Goal: Use online tool/utility: Utilize a website feature to perform a specific function

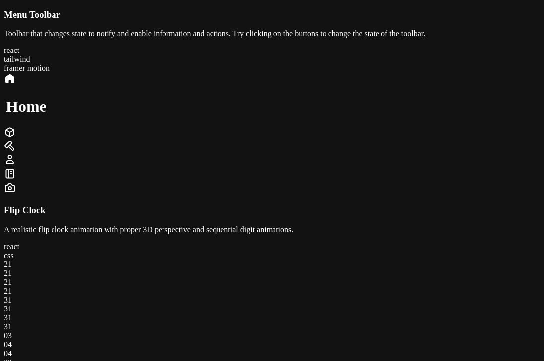
scroll to position [1511, 0]
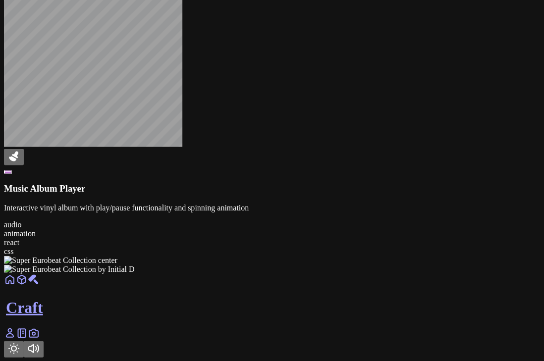
scroll to position [1149, 0]
click at [20, 162] on icon at bounding box center [14, 156] width 12 height 12
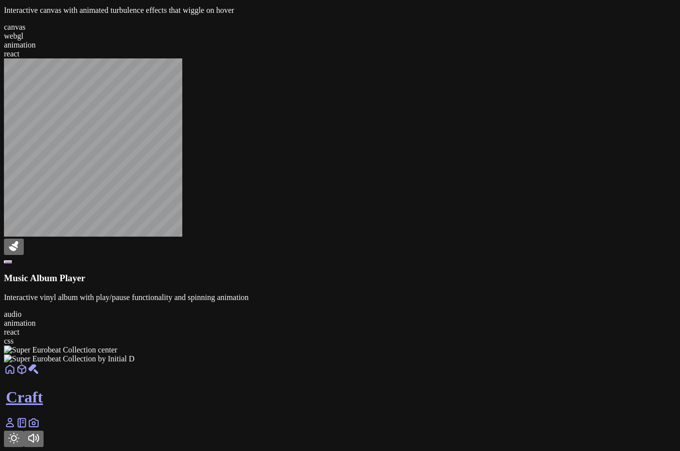
scroll to position [1421, 0]
click at [458, 363] on div at bounding box center [340, 363] width 672 height 0
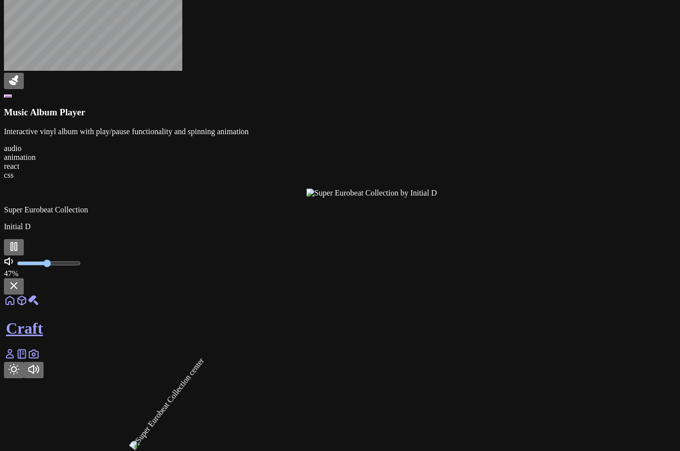
click at [81, 267] on input "range" at bounding box center [49, 263] width 64 height 8
drag, startPoint x: 410, startPoint y: 392, endPoint x: 405, endPoint y: 390, distance: 5.2
type input "0.83"
click at [81, 267] on input "range" at bounding box center [49, 263] width 64 height 8
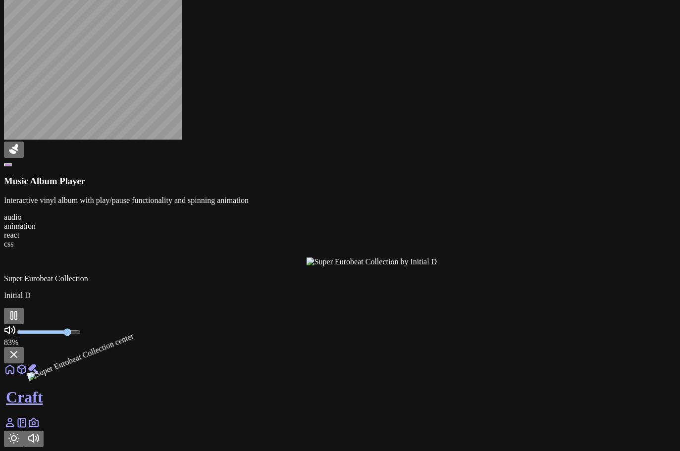
click at [81, 336] on input "range" at bounding box center [49, 332] width 64 height 8
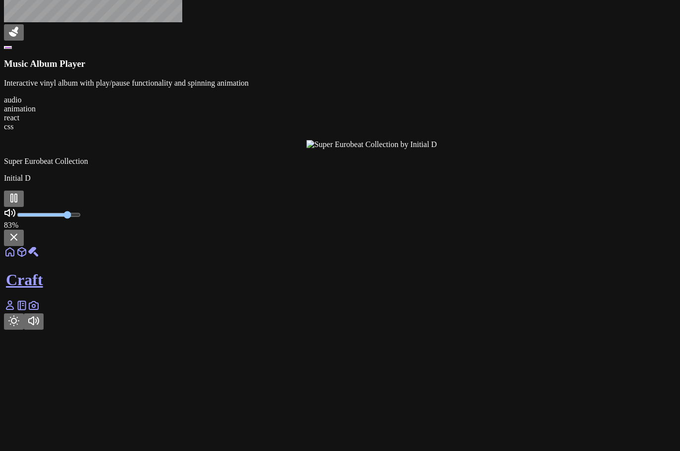
click at [13, 202] on rect at bounding box center [12, 198] width 2 height 8
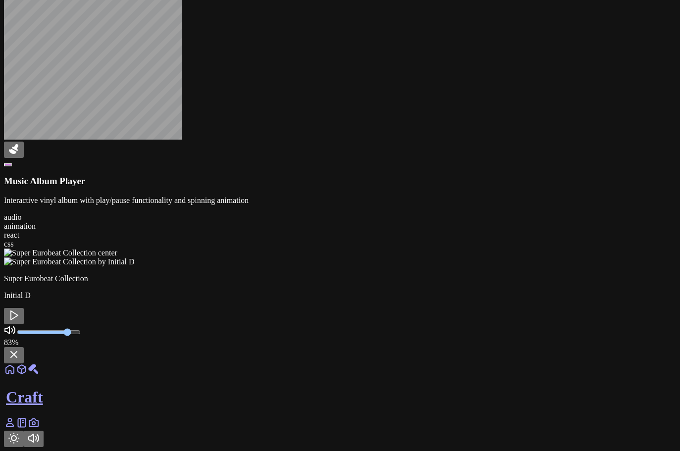
click at [449, 266] on div at bounding box center [340, 266] width 672 height 0
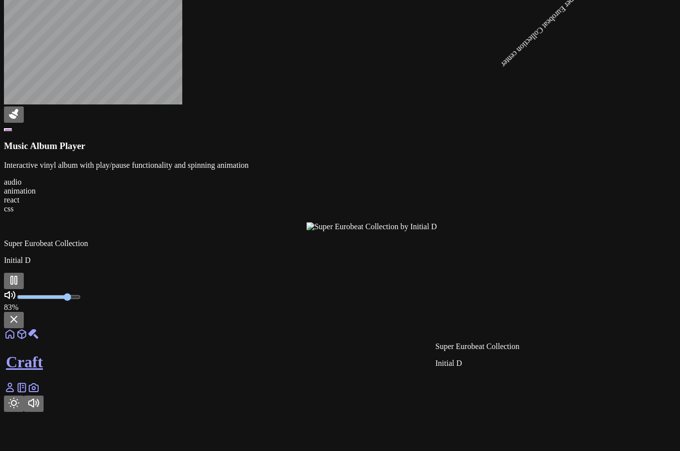
click at [449, 231] on div at bounding box center [643, 231] width 672 height 0
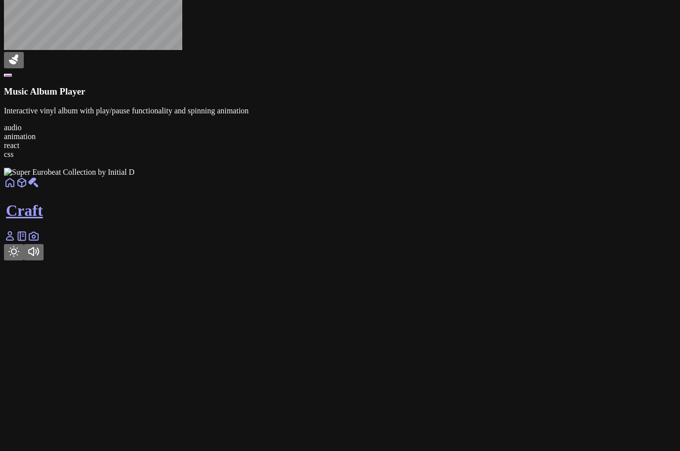
click at [449, 177] on div at bounding box center [340, 177] width 672 height 0
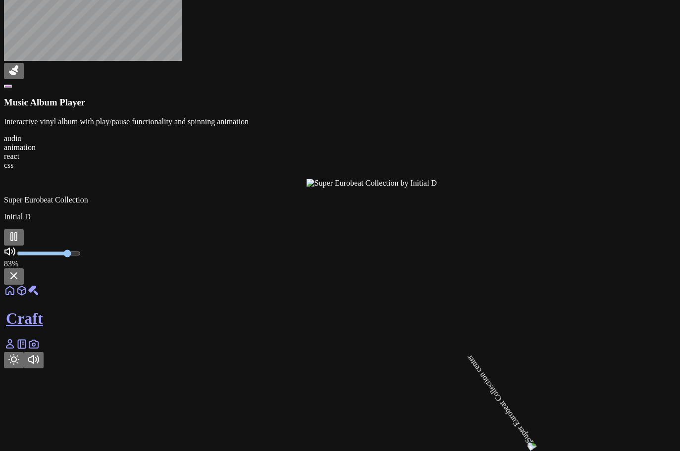
click at [449, 188] on div at bounding box center [643, 188] width 672 height 0
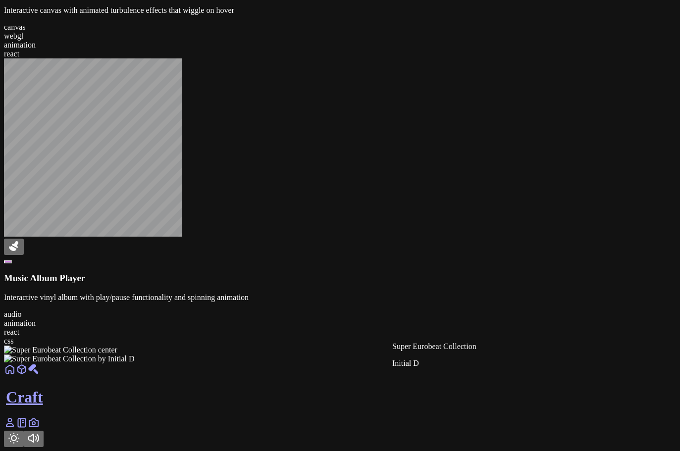
click at [432, 363] on div at bounding box center [340, 363] width 672 height 0
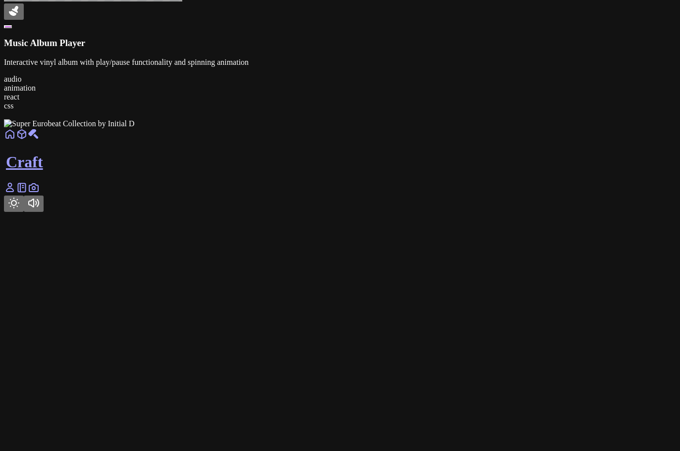
click at [432, 128] on div at bounding box center [340, 128] width 672 height 0
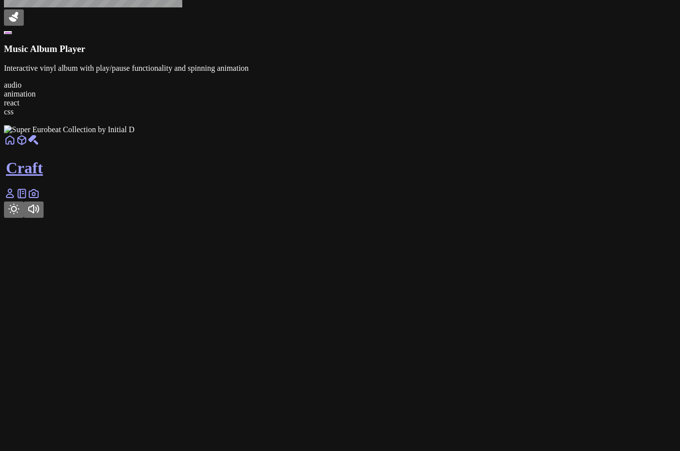
click at [432, 134] on div at bounding box center [340, 134] width 672 height 0
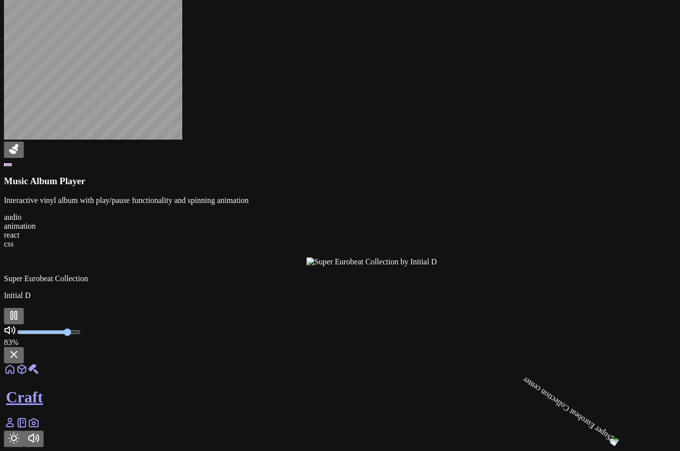
drag, startPoint x: 432, startPoint y: 269, endPoint x: 357, endPoint y: 258, distance: 76.2
click at [357, 258] on div at bounding box center [340, 258] width 672 height 18
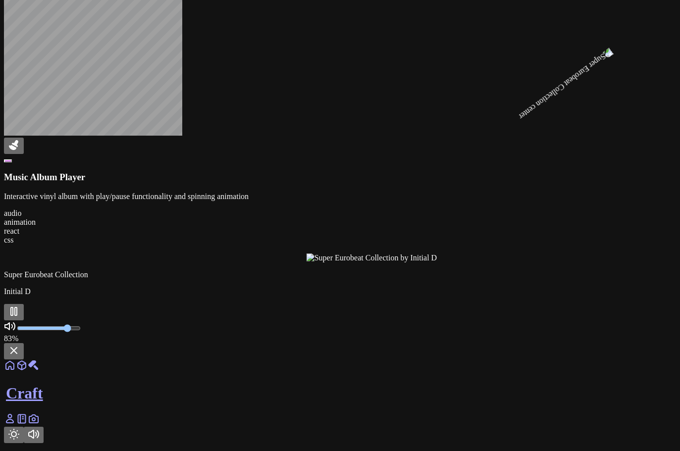
click at [456, 262] on div at bounding box center [643, 262] width 672 height 0
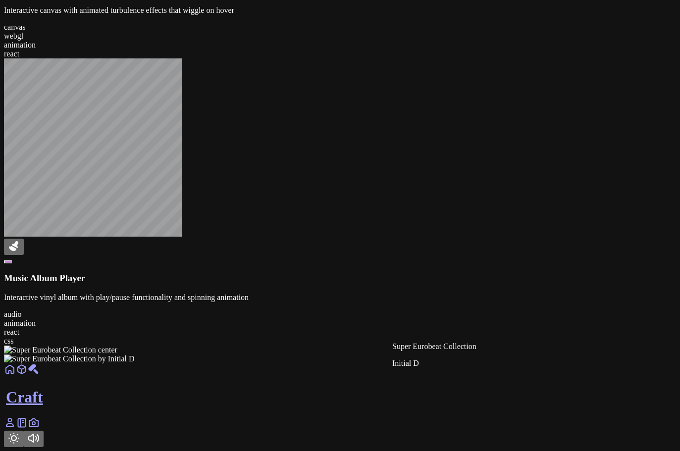
click at [445, 363] on div at bounding box center [340, 363] width 672 height 0
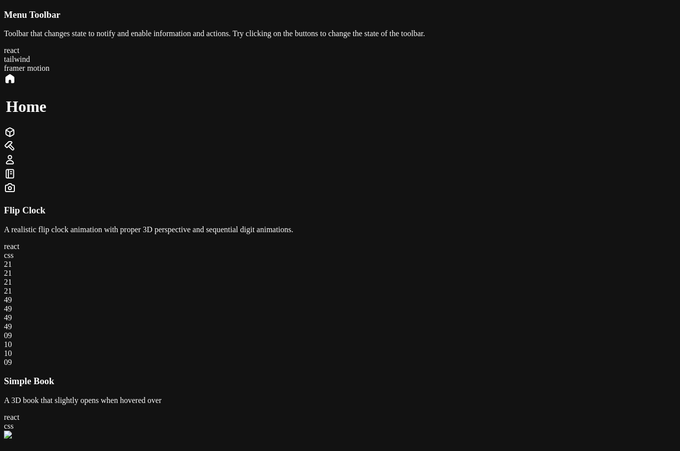
scroll to position [1421, 0]
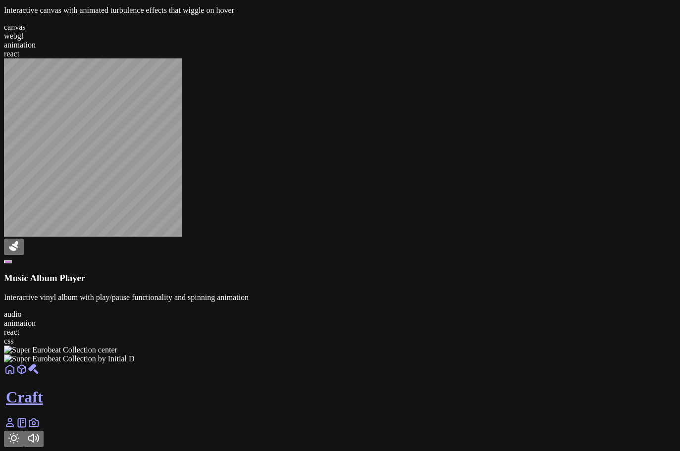
click at [444, 363] on div at bounding box center [340, 363] width 672 height 0
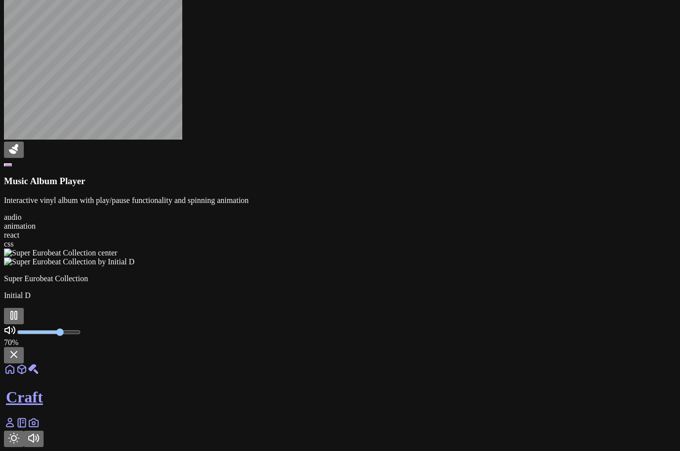
click at [20, 361] on icon at bounding box center [14, 355] width 12 height 12
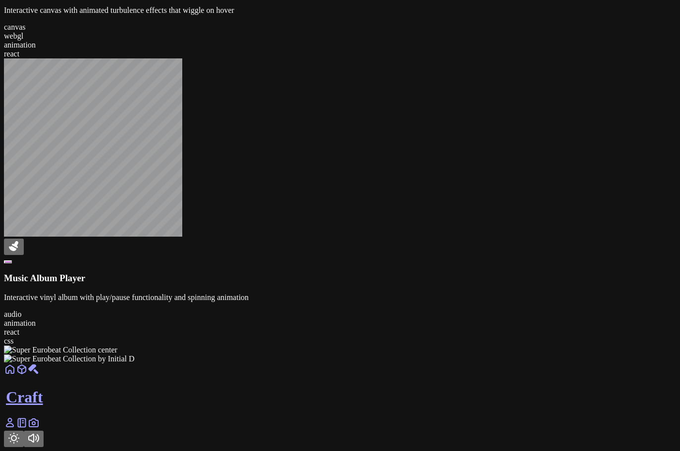
click at [135, 355] on img at bounding box center [69, 359] width 131 height 9
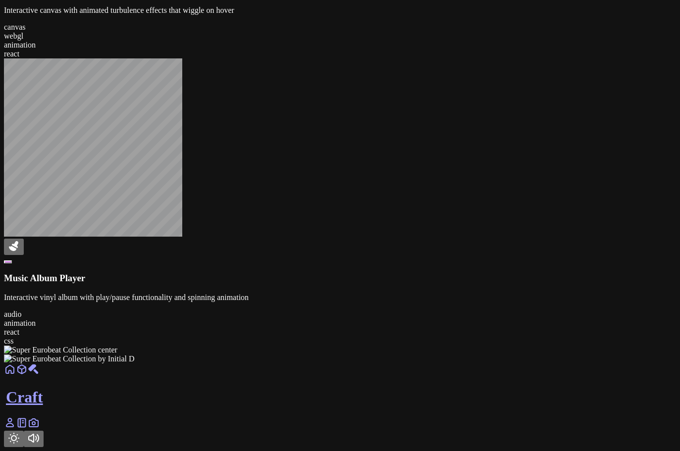
click at [135, 355] on img at bounding box center [69, 359] width 131 height 9
